Goal: Transaction & Acquisition: Purchase product/service

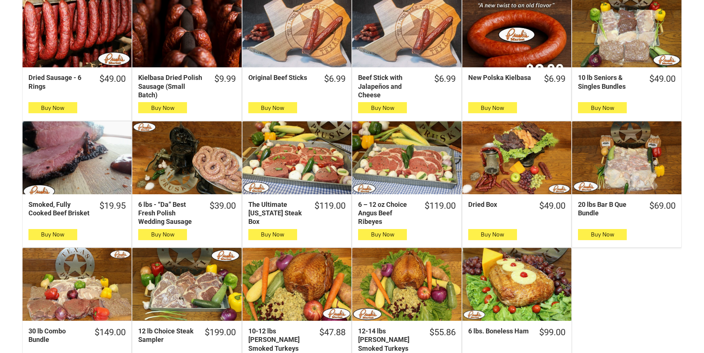
scroll to position [259, 0]
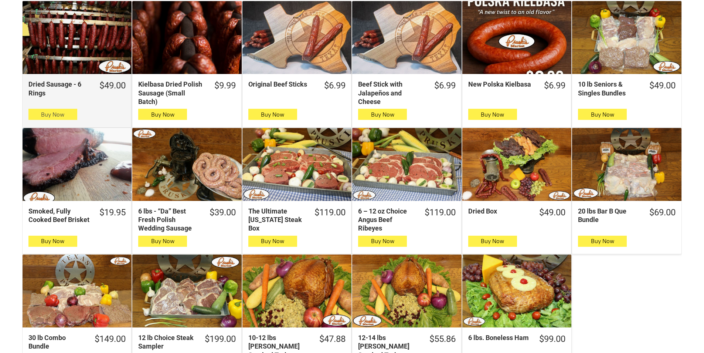
click at [44, 119] on button "Buy Now" at bounding box center [52, 114] width 49 height 11
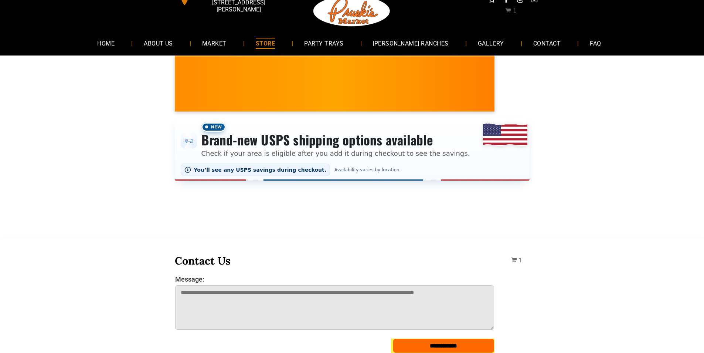
scroll to position [0, 0]
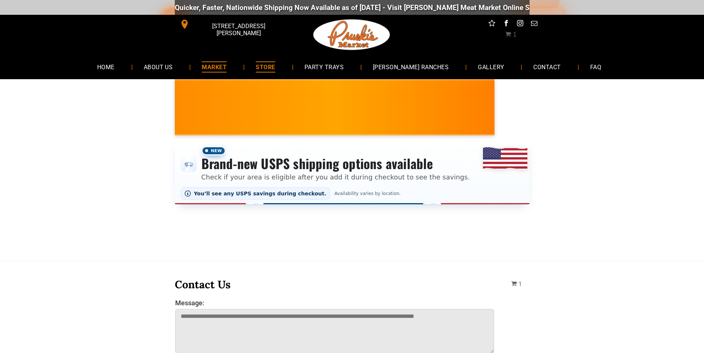
click at [238, 61] on link "MARKET" at bounding box center [214, 67] width 47 height 20
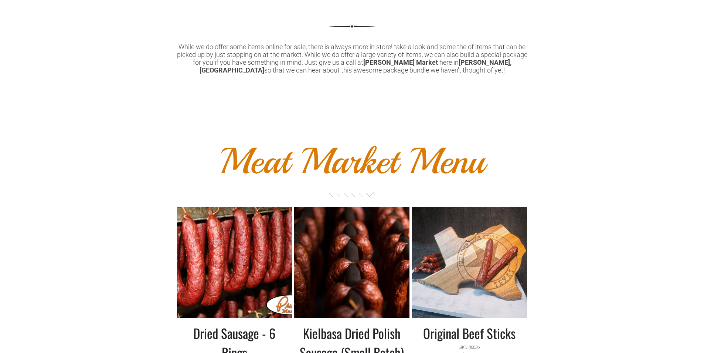
scroll to position [592, 0]
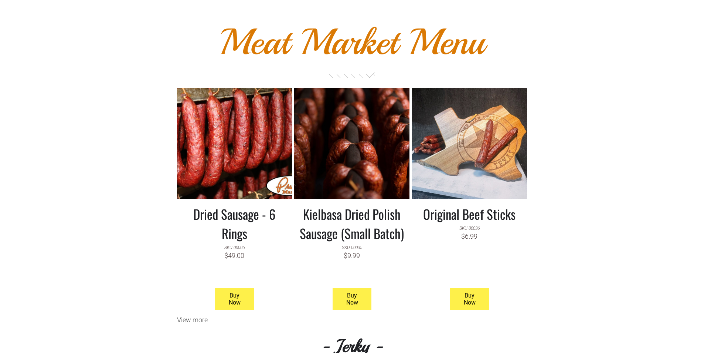
click at [310, 243] on h3 "Kielbasa Dried Polish Sausage (Small Batch)" at bounding box center [352, 223] width 104 height 38
